Goal: Task Accomplishment & Management: Manage account settings

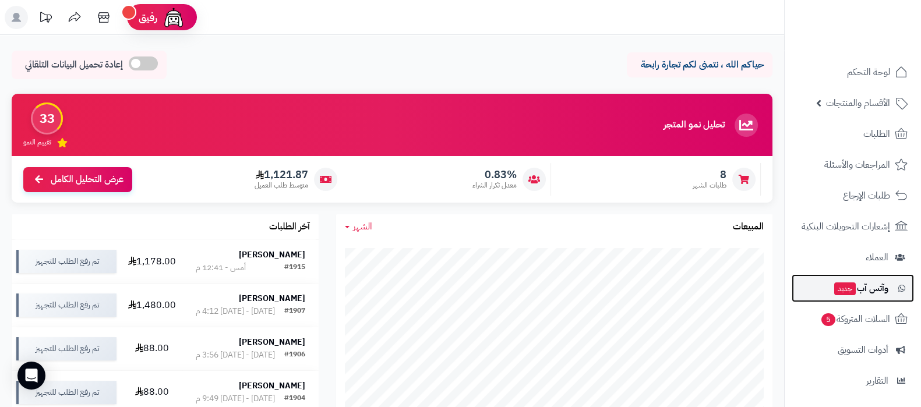
click at [859, 292] on span "وآتس آب جديد" at bounding box center [860, 288] width 55 height 16
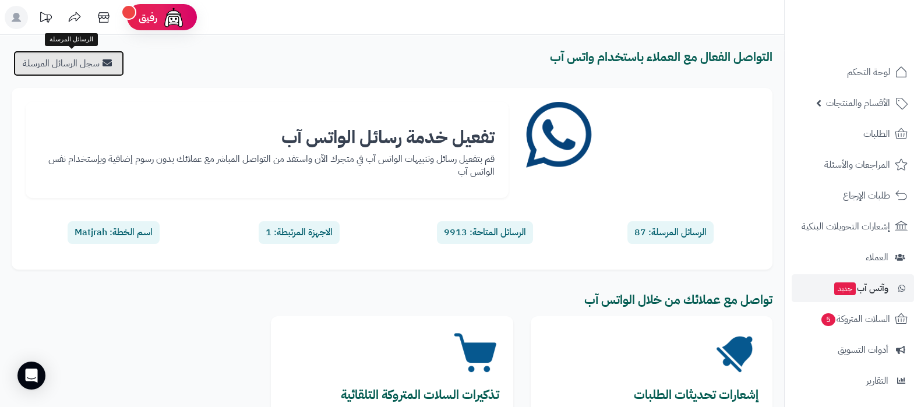
click at [63, 66] on link "سجل الرسائل المرسلة" at bounding box center [68, 64] width 111 height 26
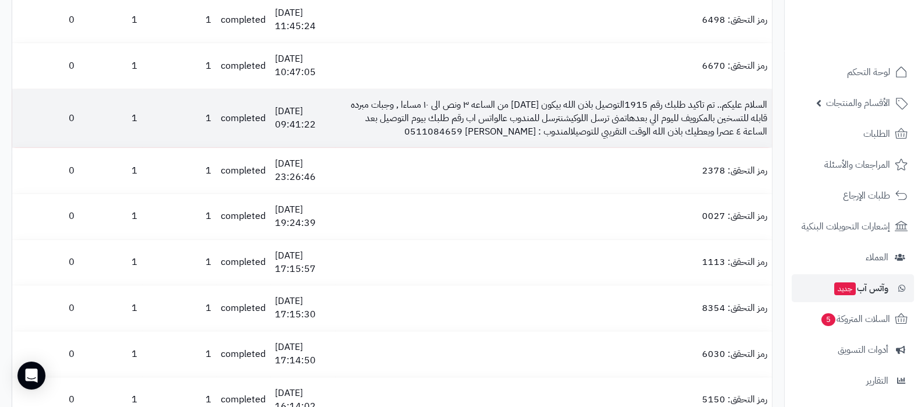
scroll to position [145, 0]
